Goal: Check status: Check status

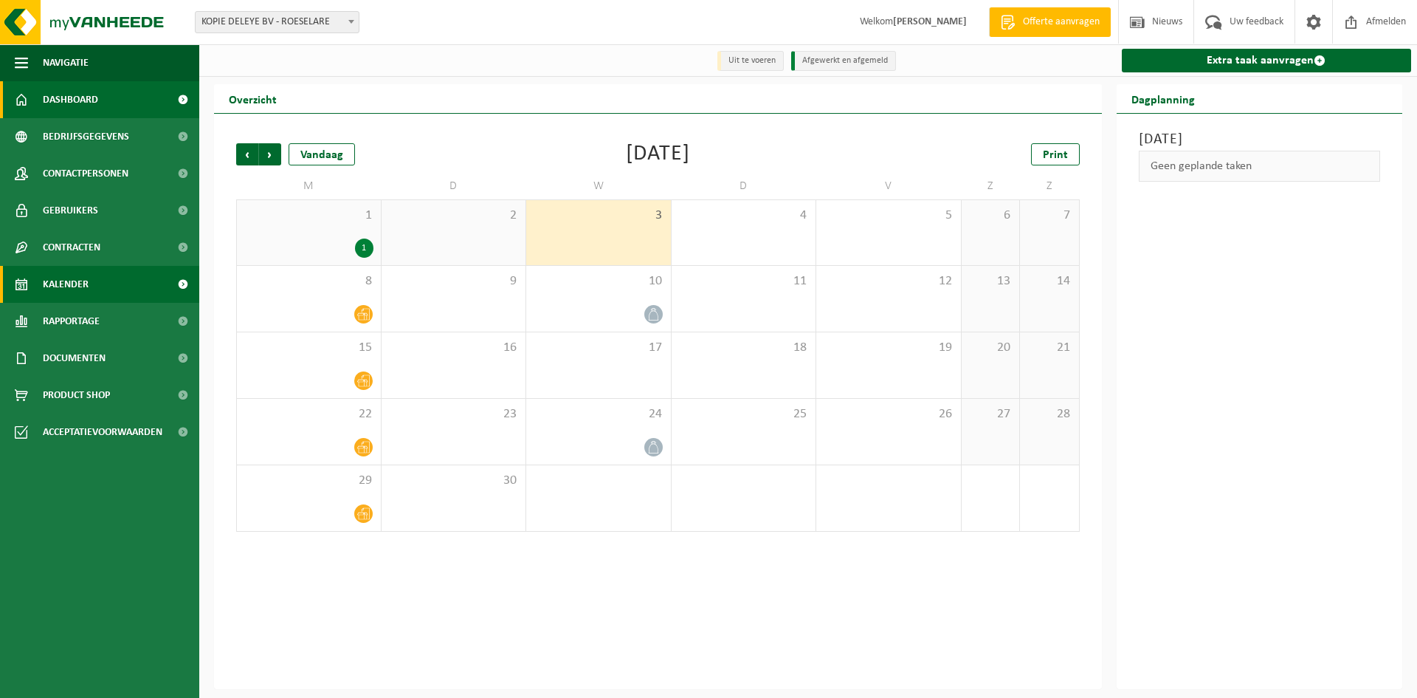
click at [83, 98] on span "Dashboard" at bounding box center [70, 99] width 55 height 37
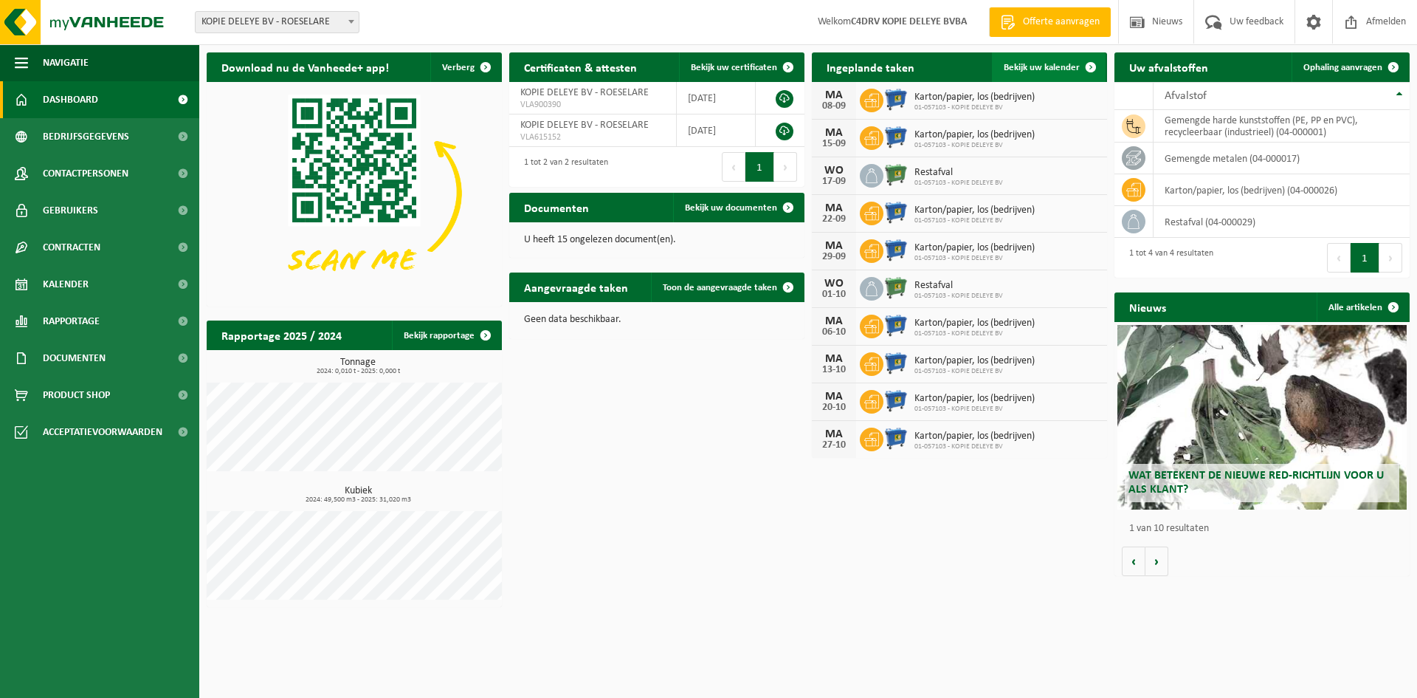
click at [1050, 72] on span "Bekijk uw kalender" at bounding box center [1042, 68] width 76 height 10
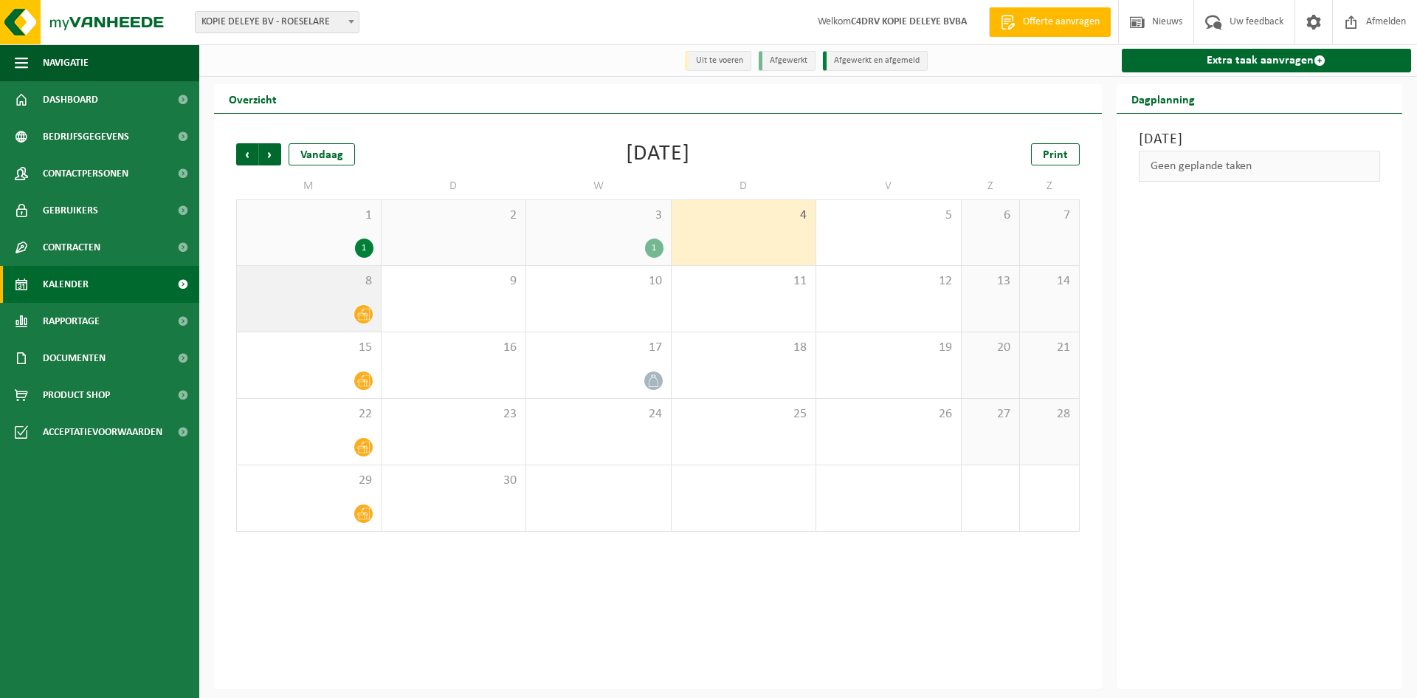
click at [360, 305] on div at bounding box center [364, 314] width 20 height 20
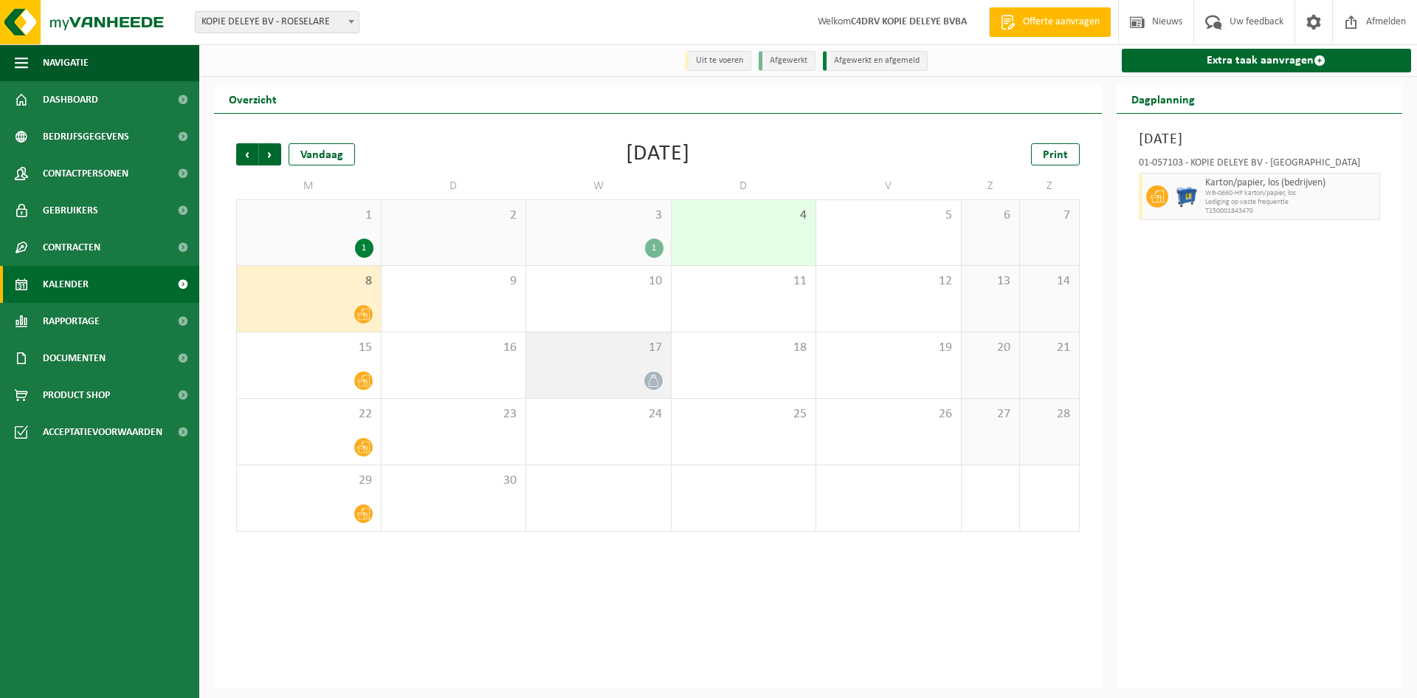
click at [607, 370] on div "17" at bounding box center [598, 365] width 145 height 66
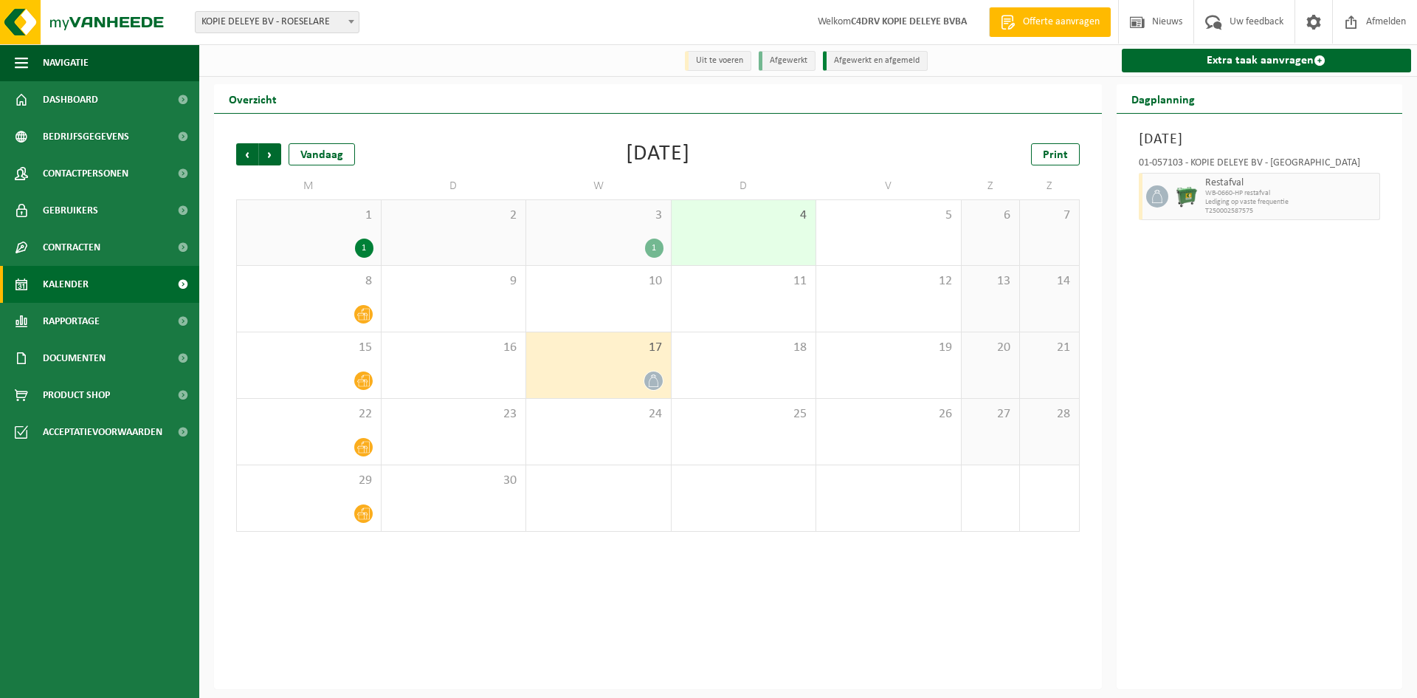
click at [600, 238] on div "3 1" at bounding box center [598, 232] width 145 height 65
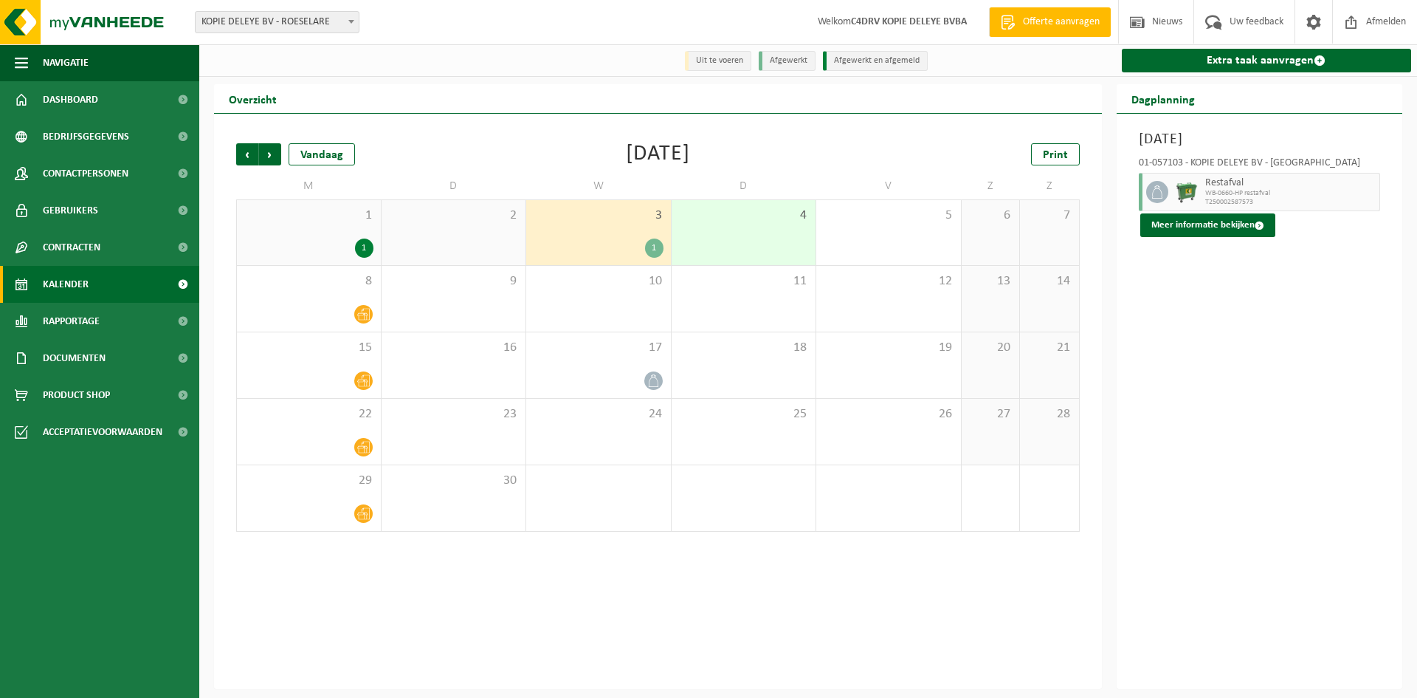
click at [299, 242] on div "1" at bounding box center [308, 247] width 129 height 19
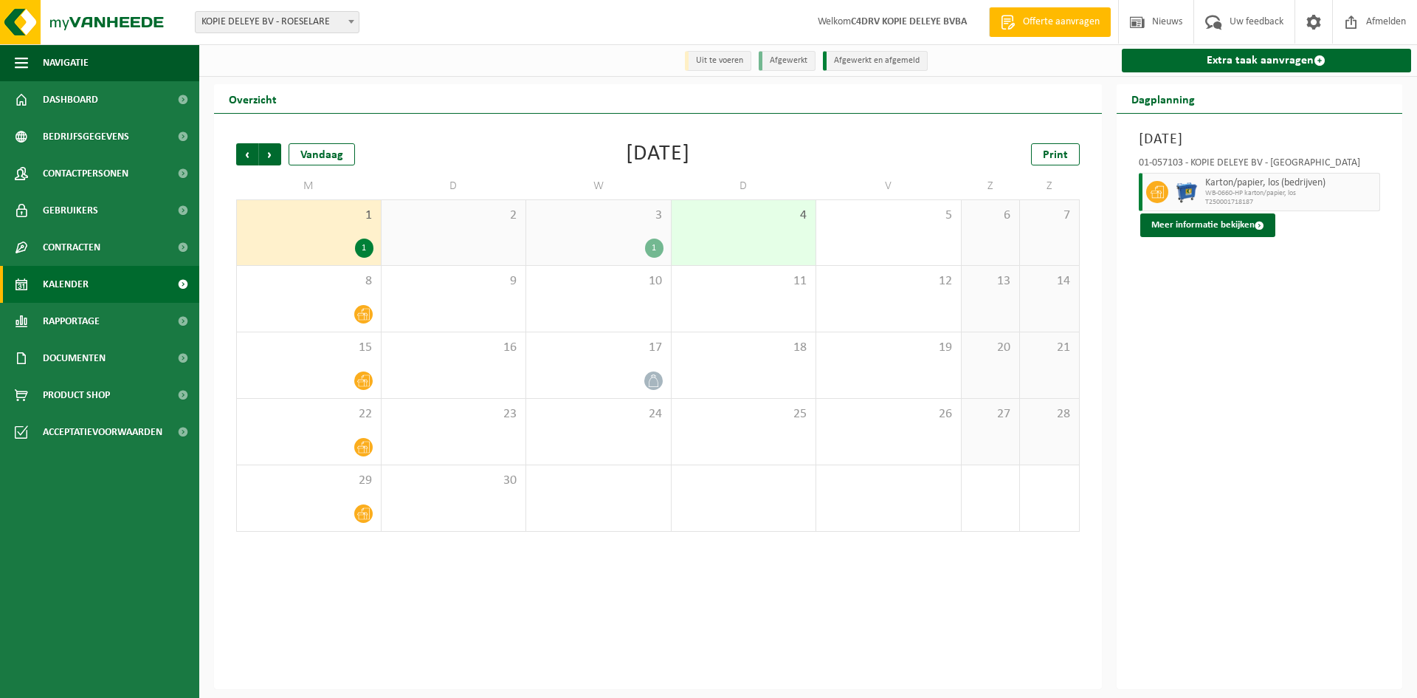
click at [742, 238] on div "4" at bounding box center [744, 232] width 145 height 65
